Goal: Find specific page/section: Find specific page/section

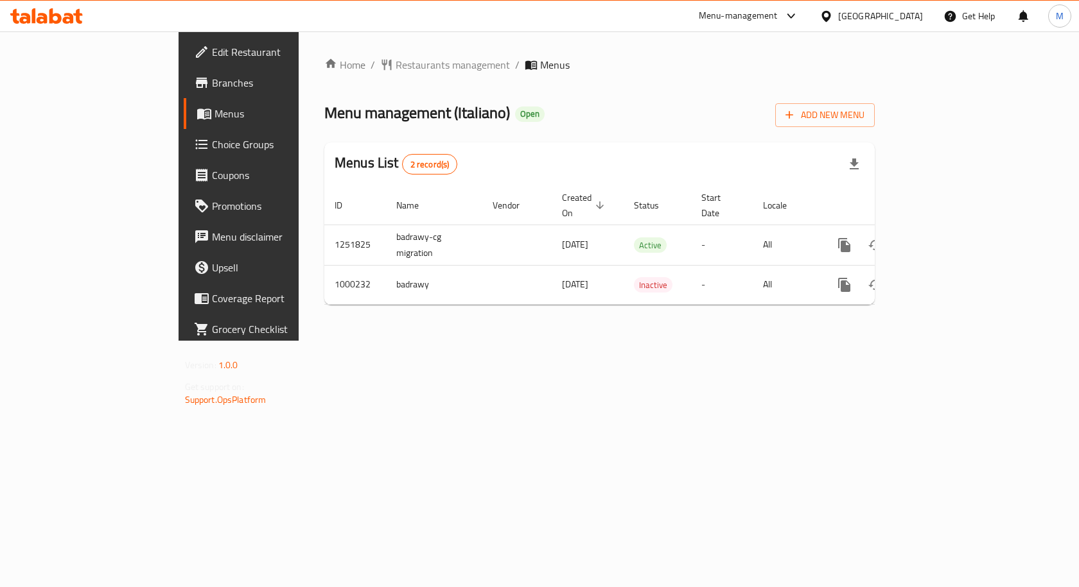
click at [799, 18] on icon at bounding box center [790, 15] width 15 height 15
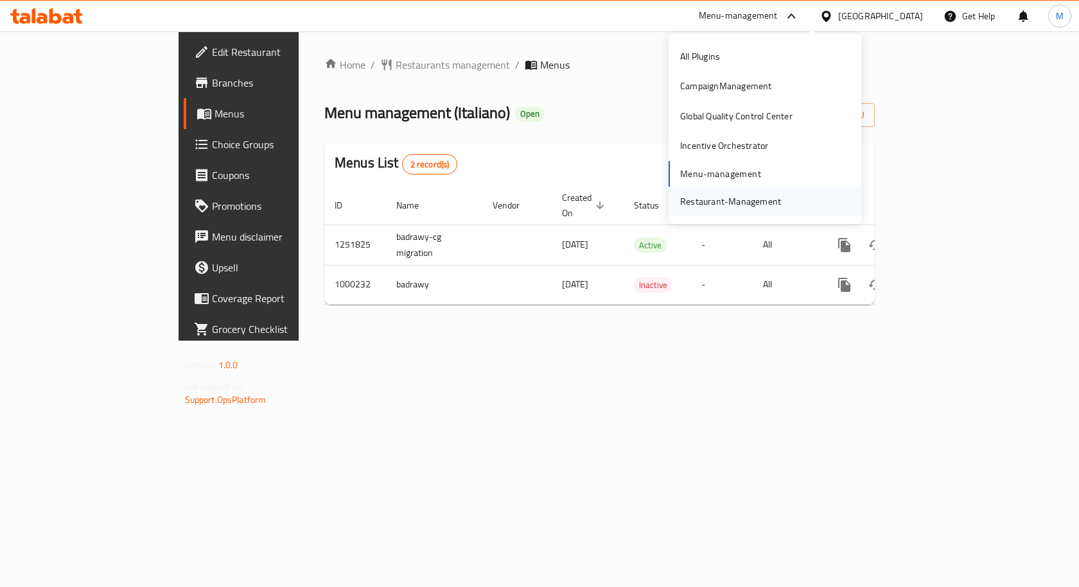
click at [752, 203] on div "Restaurant-Management" at bounding box center [730, 202] width 101 height 14
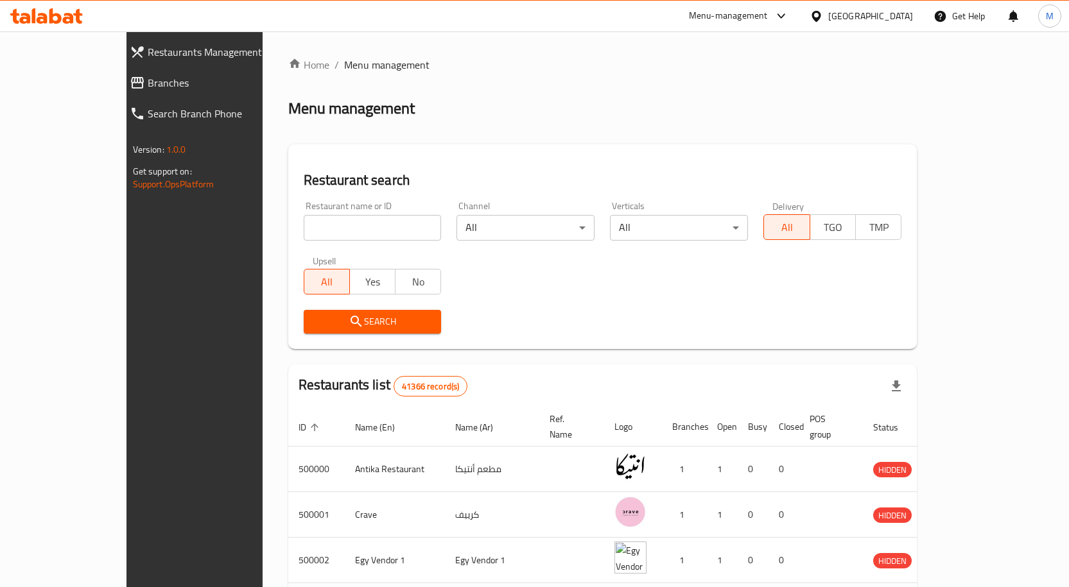
click at [789, 12] on icon at bounding box center [781, 15] width 15 height 15
click at [793, 113] on div "Global Quality Control Center" at bounding box center [755, 116] width 193 height 30
